Goal: Task Accomplishment & Management: Manage account settings

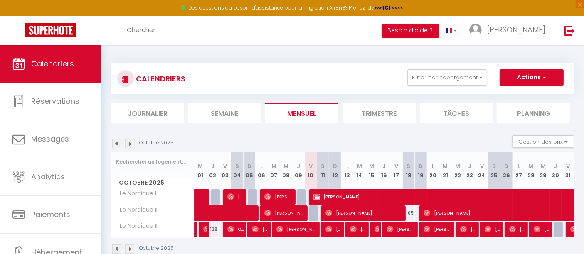
click at [108, 209] on div "CALENDRIERS Filtrer par hébergement Le Nordique Le Nordique I Le Nordique II Le…" at bounding box center [342, 158] width 483 height 227
click at [116, 247] on img at bounding box center [116, 249] width 9 height 9
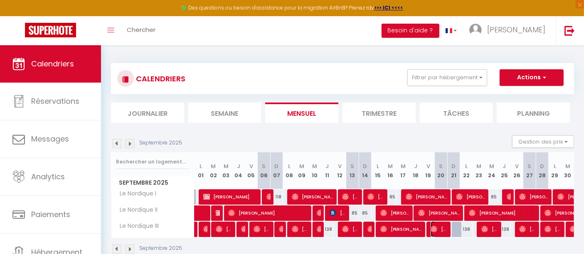
click at [443, 229] on span "[PERSON_NAME]" at bounding box center [438, 229] width 17 height 16
select select "OK"
select select "1"
select select "0"
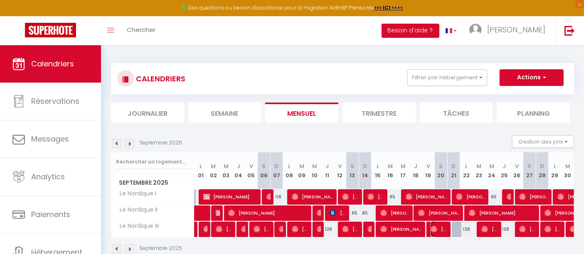
select select "1"
select select
select select "39762"
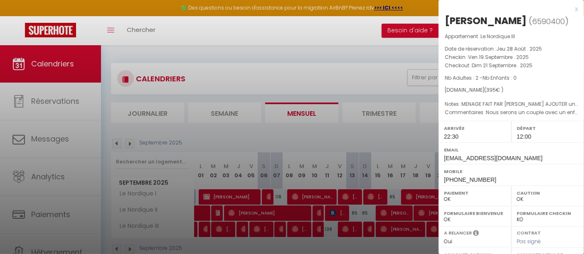
click at [420, 137] on div at bounding box center [292, 127] width 584 height 254
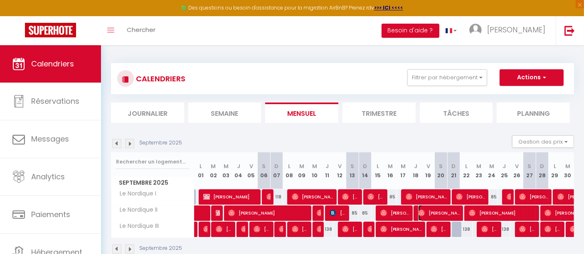
click at [444, 209] on span "[PERSON_NAME]" at bounding box center [439, 213] width 42 height 16
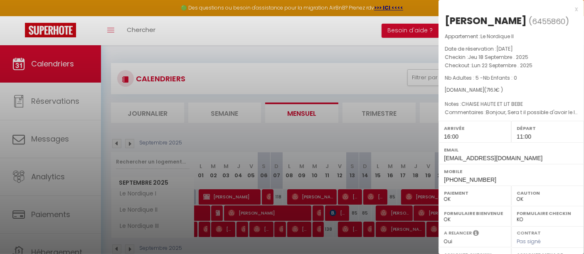
click at [371, 139] on div at bounding box center [292, 127] width 584 height 254
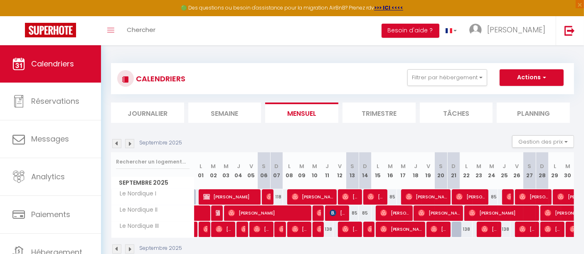
click at [537, 248] on div "Septembre 2025" at bounding box center [342, 250] width 463 height 25
click at [484, 243] on div "Septembre 2025" at bounding box center [342, 250] width 463 height 25
click at [128, 141] on img at bounding box center [129, 143] width 9 height 9
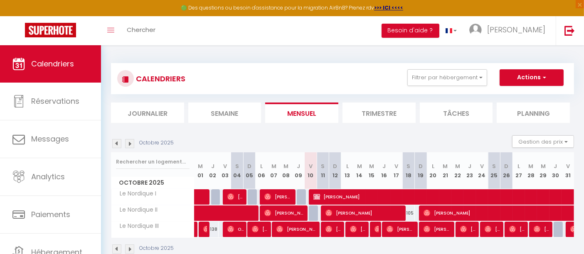
click at [570, 153] on th "V 31" at bounding box center [567, 170] width 12 height 37
